Goal: Check status: Check status

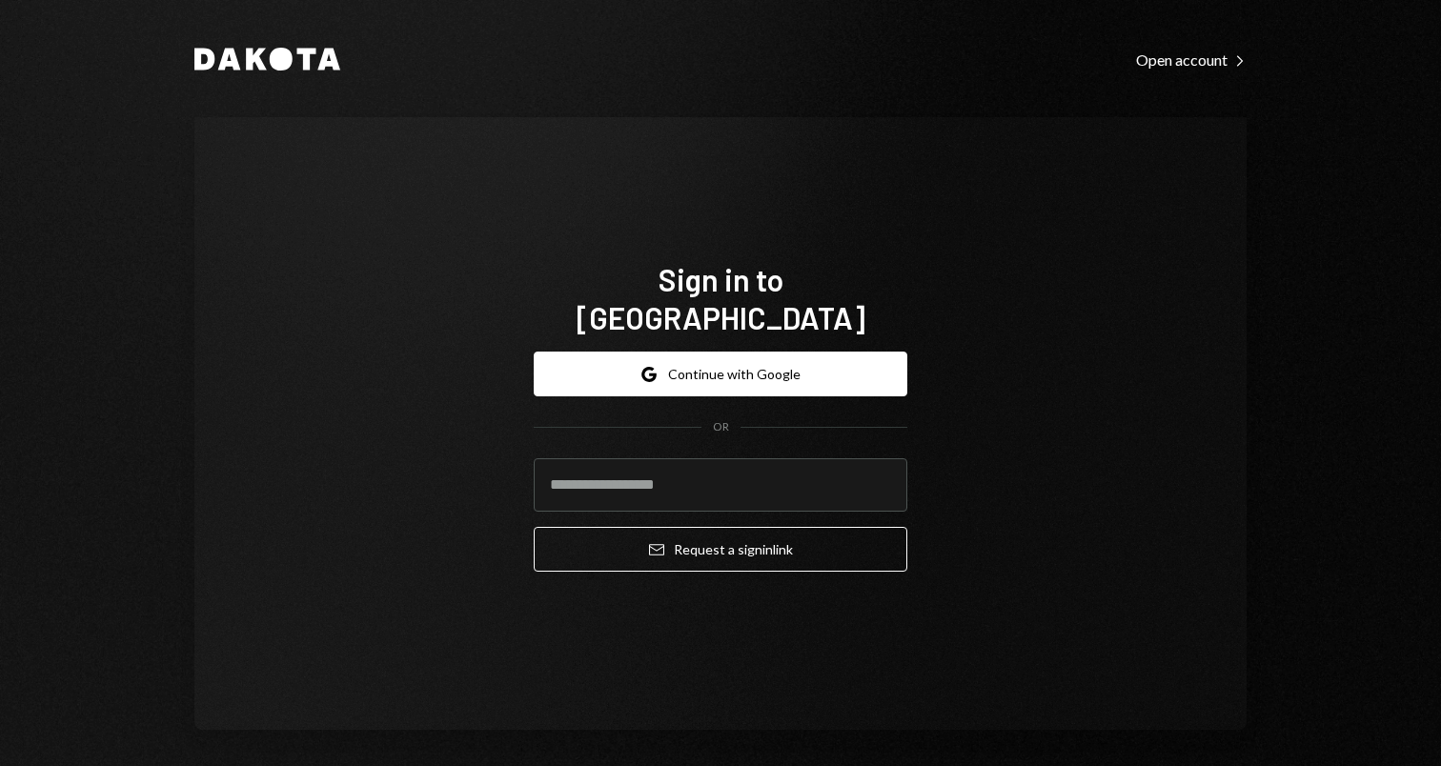
click at [731, 105] on div "Dakota Open account Right Caret Sign in to Dakota Google Continue with Google O…" at bounding box center [720, 388] width 1143 height 776
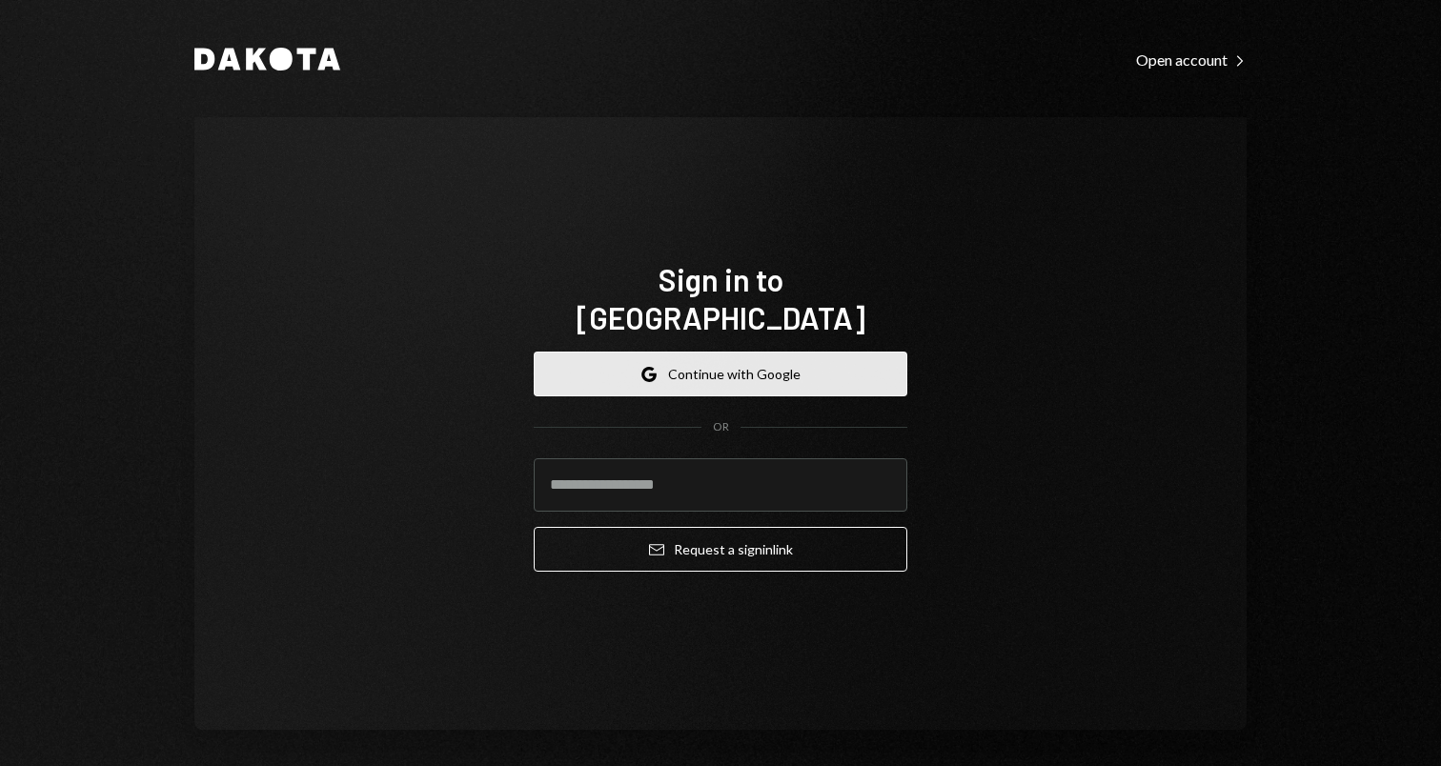
click at [735, 352] on button "Google Continue with Google" at bounding box center [721, 374] width 374 height 45
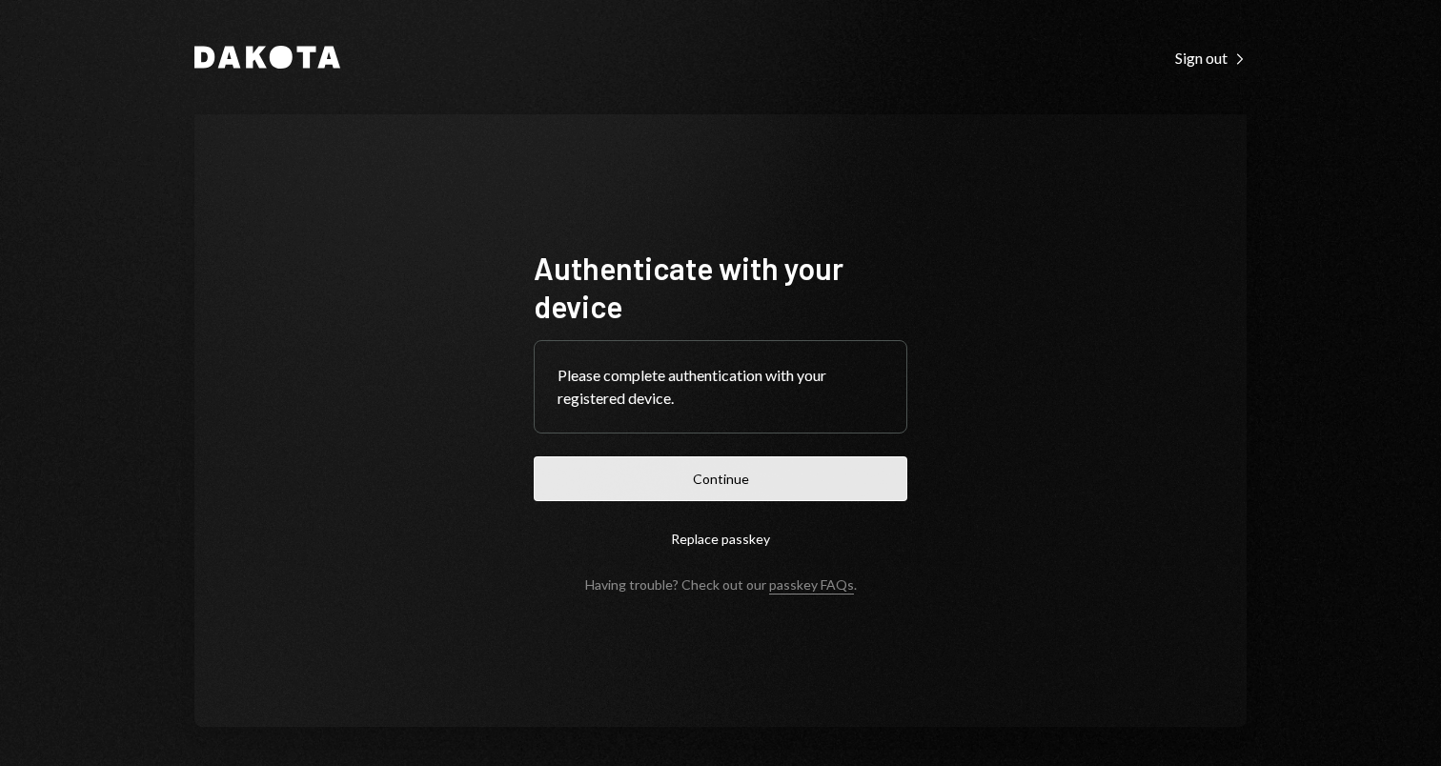
click at [735, 466] on button "Continue" at bounding box center [721, 478] width 374 height 45
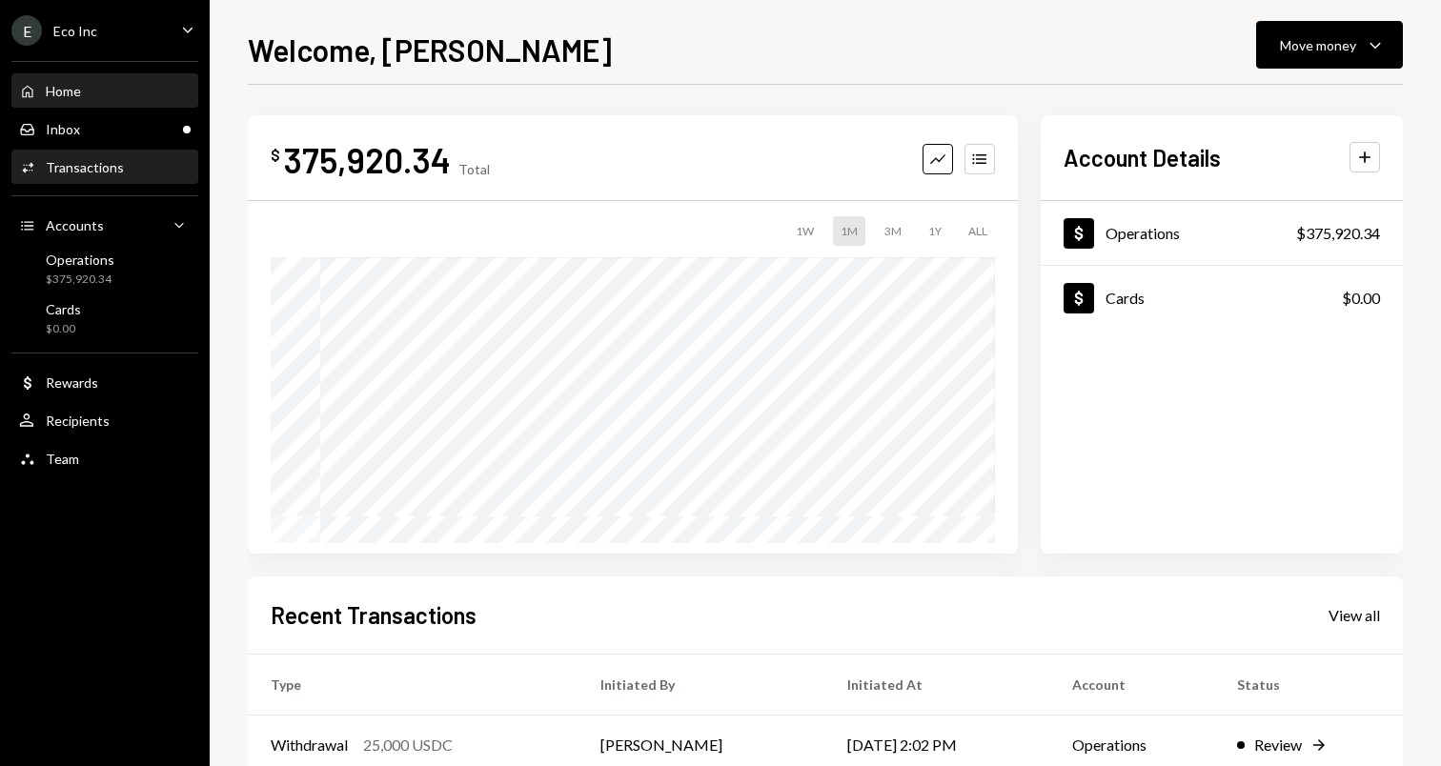
click at [93, 175] on div "Activities Transactions" at bounding box center [105, 168] width 172 height 32
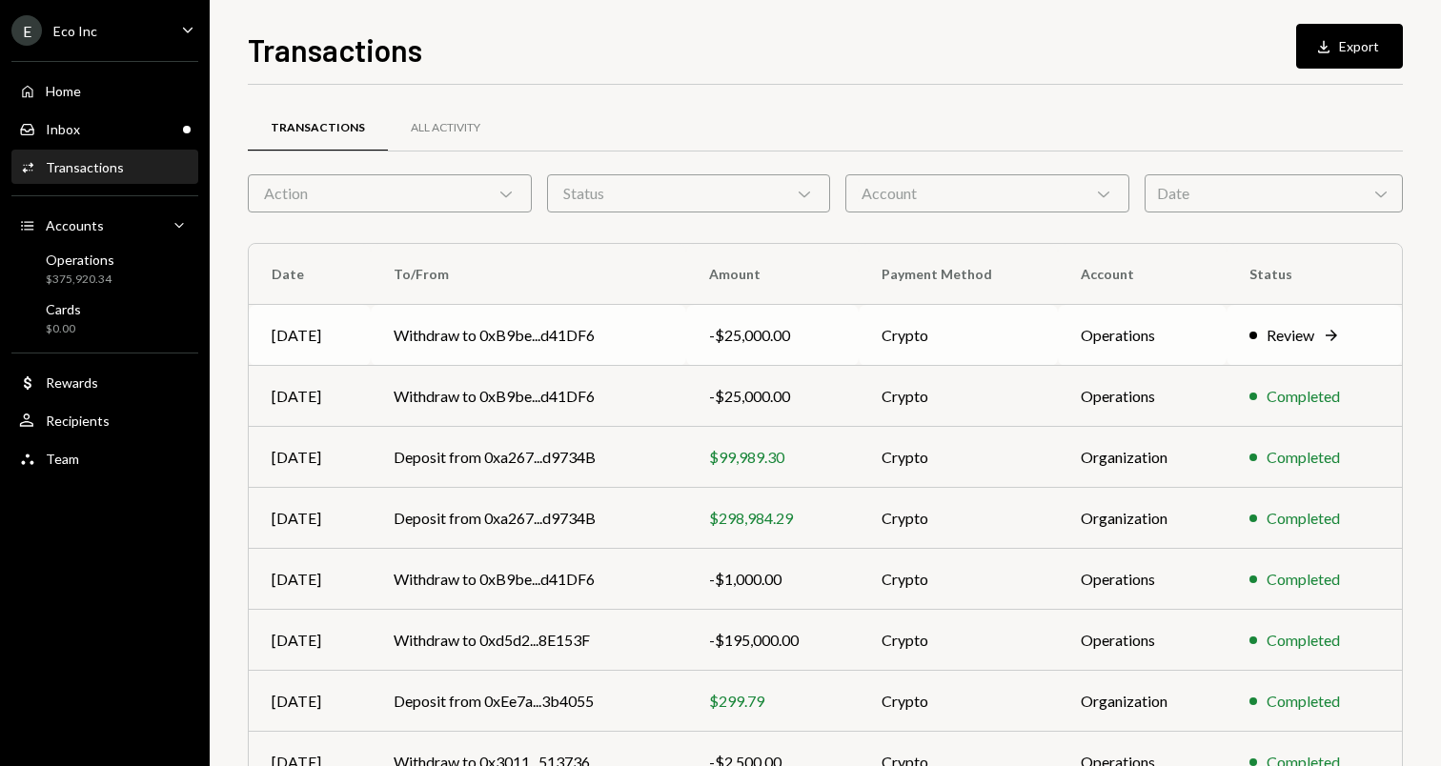
click at [1099, 318] on td "Operations" at bounding box center [1142, 335] width 169 height 61
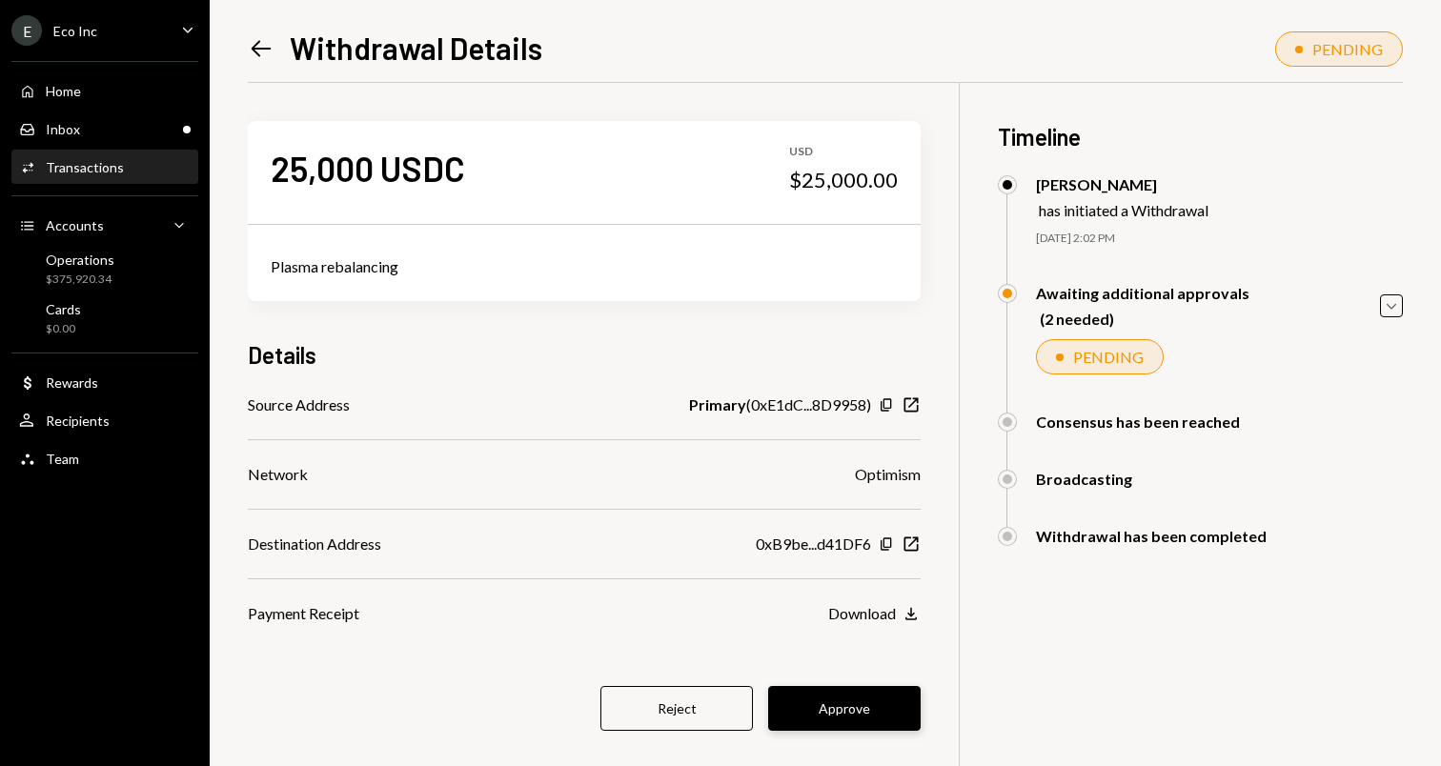
click at [843, 708] on button "Approve" at bounding box center [844, 708] width 152 height 45
